Goal: Find specific page/section: Find specific page/section

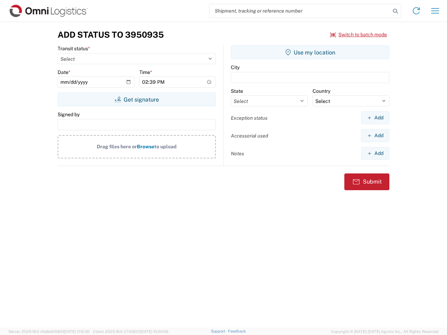
click at [300, 11] on input "search" at bounding box center [299, 10] width 181 height 13
click at [395, 11] on icon at bounding box center [395, 11] width 10 height 10
click at [416, 11] on icon at bounding box center [415, 10] width 11 height 11
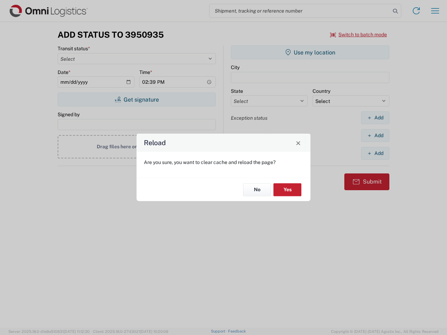
click at [435, 11] on div "Reload Are you sure, you want to clear cache and reload the page? No Yes" at bounding box center [223, 167] width 447 height 335
click at [358, 35] on div "Reload Are you sure, you want to clear cache and reload the page? No Yes" at bounding box center [223, 167] width 447 height 335
click at [136, 99] on div "Reload Are you sure, you want to clear cache and reload the page? No Yes" at bounding box center [223, 167] width 447 height 335
click at [310, 52] on div "Reload Are you sure, you want to clear cache and reload the page? No Yes" at bounding box center [223, 167] width 447 height 335
click at [375, 118] on div "Reload Are you sure, you want to clear cache and reload the page? No Yes" at bounding box center [223, 167] width 447 height 335
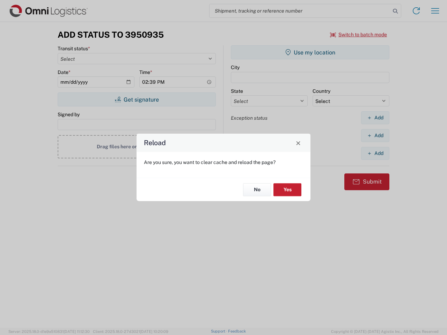
click at [375, 135] on div "Reload Are you sure, you want to clear cache and reload the page? No Yes" at bounding box center [223, 167] width 447 height 335
click at [375, 153] on div "Reload Are you sure, you want to clear cache and reload the page? No Yes" at bounding box center [223, 167] width 447 height 335
